Goal: Check status

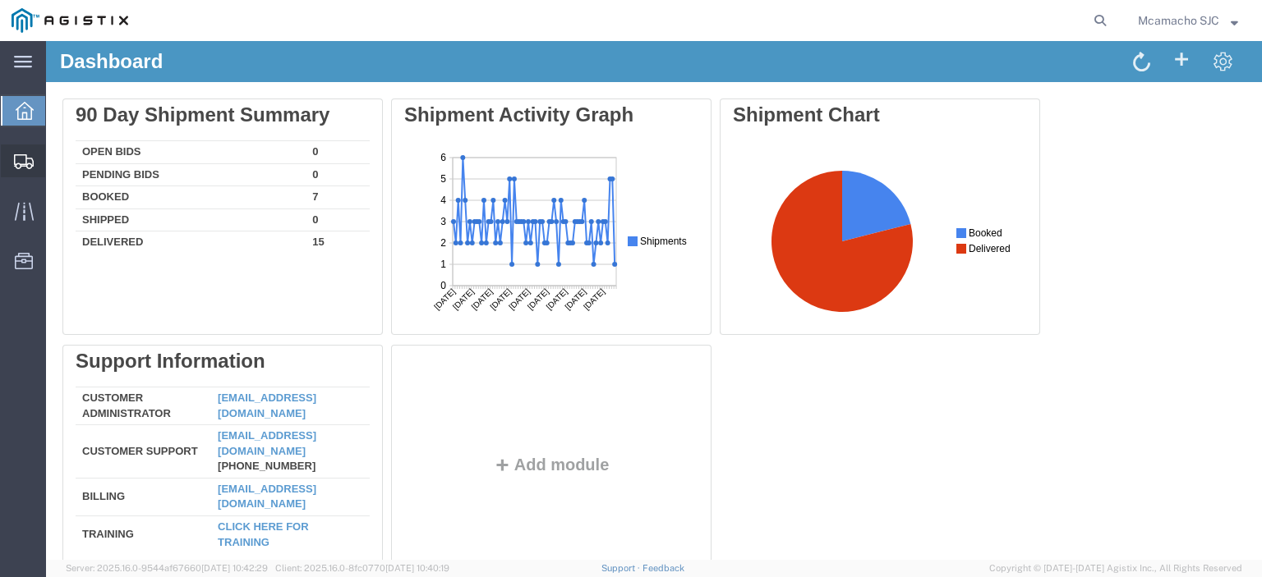
click at [57, 167] on span "Shipments" at bounding box center [50, 161] width 11 height 33
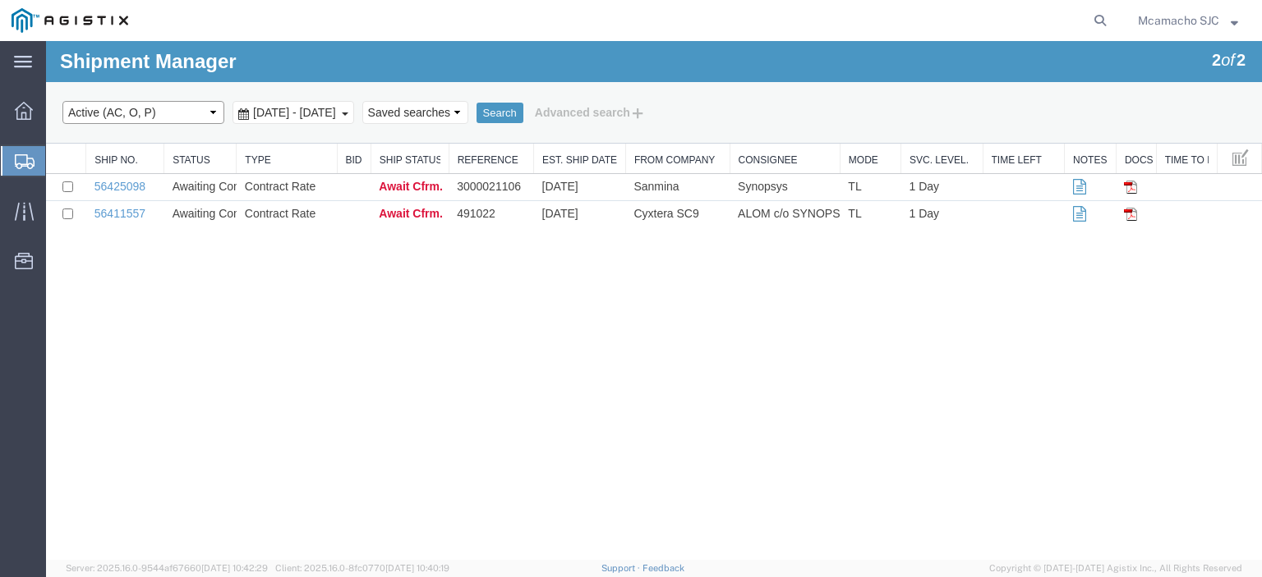
click at [148, 113] on select "Select status Active (AC, O, P) All Approved Awaiting Confirmation (AC) Booked …" at bounding box center [143, 112] width 162 height 23
select select "ALL"
click at [62, 101] on select "Select status Active (AC, O, P) All Approved Awaiting Confirmation (AC) Booked …" at bounding box center [143, 112] width 162 height 23
click at [523, 112] on button "Search" at bounding box center [499, 113] width 47 height 21
